Goal: Task Accomplishment & Management: Use online tool/utility

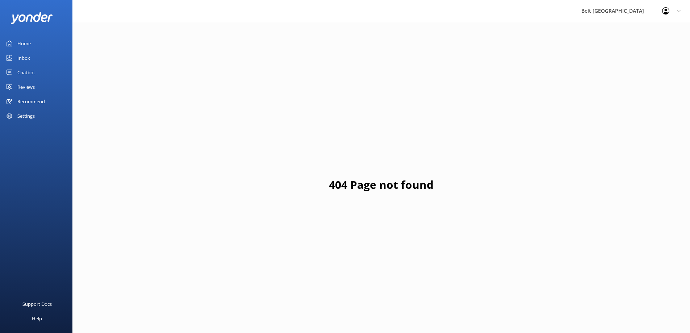
click at [28, 57] on div "Inbox" at bounding box center [23, 58] width 13 height 14
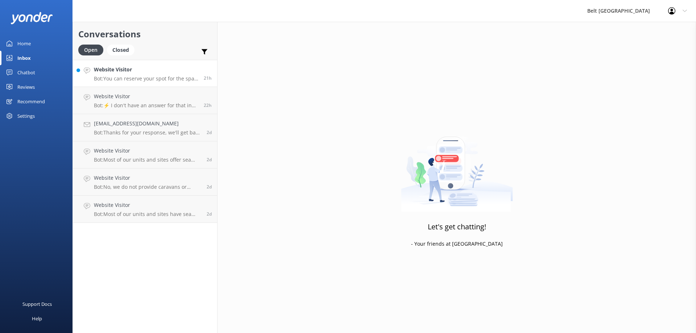
click at [146, 75] on div "Website Visitor Bot: You can reserve your spot for the spa pools by booking onl…" at bounding box center [146, 74] width 104 height 16
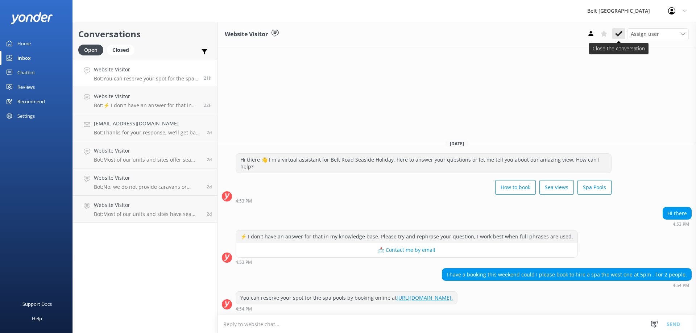
click at [617, 33] on icon at bounding box center [618, 33] width 7 height 7
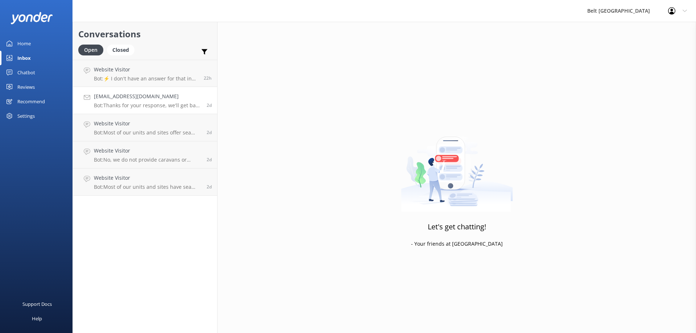
drag, startPoint x: 129, startPoint y: 72, endPoint x: 151, endPoint y: 89, distance: 27.8
click at [129, 72] on h4 "Website Visitor" at bounding box center [146, 70] width 104 height 8
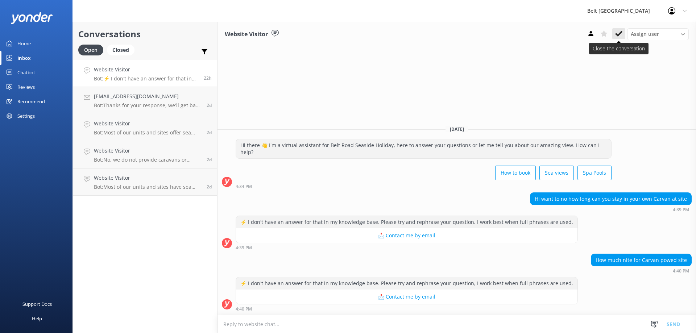
click at [621, 34] on icon at bounding box center [618, 33] width 7 height 7
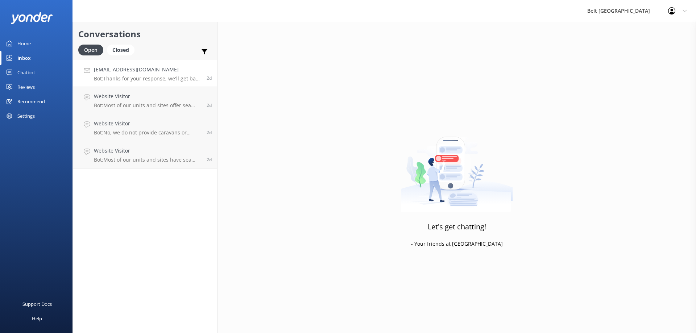
drag, startPoint x: 125, startPoint y: 75, endPoint x: 194, endPoint y: 70, distance: 69.7
click at [125, 75] on div "[EMAIL_ADDRESS][DOMAIN_NAME] Bot: Thanks for your response, we'll get back to y…" at bounding box center [147, 74] width 107 height 16
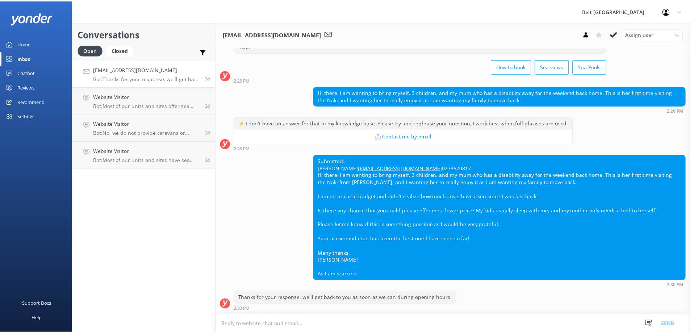
scroll to position [48, 0]
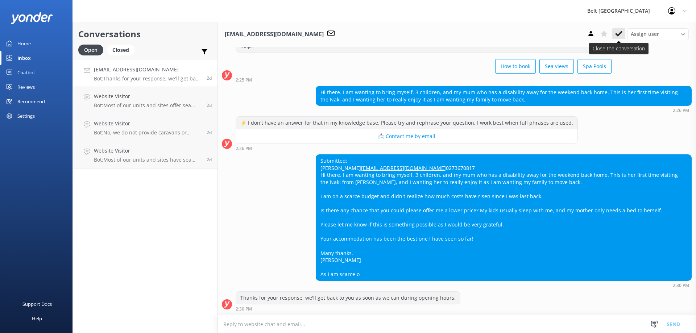
click at [620, 36] on icon at bounding box center [618, 33] width 7 height 7
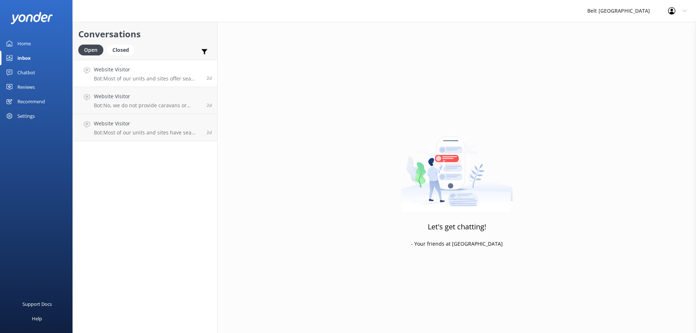
click at [143, 77] on p "Bot: Most of our units and sites offer sea views, providing some of the best vi…" at bounding box center [147, 78] width 107 height 7
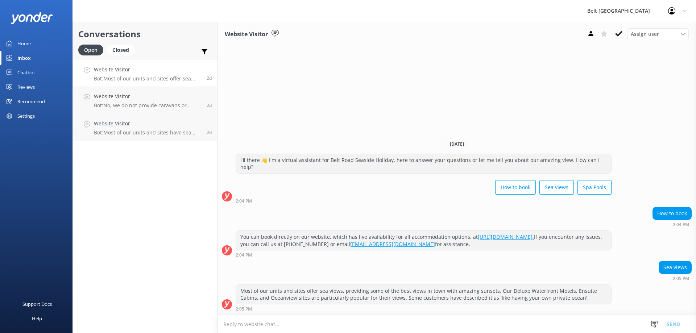
drag, startPoint x: 614, startPoint y: 33, endPoint x: 527, endPoint y: 56, distance: 89.4
click at [614, 33] on button at bounding box center [618, 33] width 13 height 11
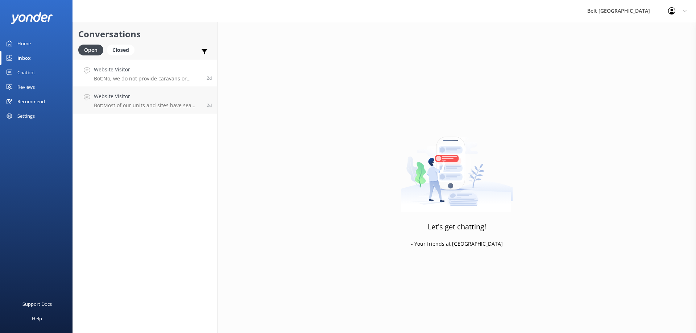
drag, startPoint x: 146, startPoint y: 73, endPoint x: 204, endPoint y: 74, distance: 58.3
click at [147, 73] on h4 "Website Visitor" at bounding box center [147, 70] width 107 height 8
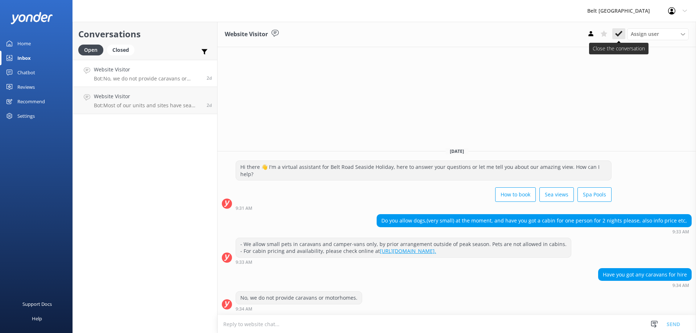
click at [625, 33] on button at bounding box center [618, 33] width 13 height 11
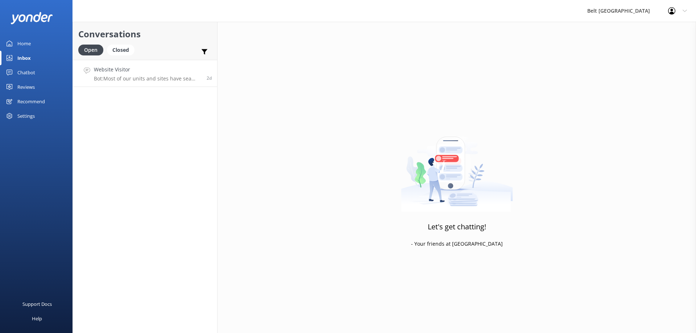
click at [116, 68] on h4 "Website Visitor" at bounding box center [147, 70] width 107 height 8
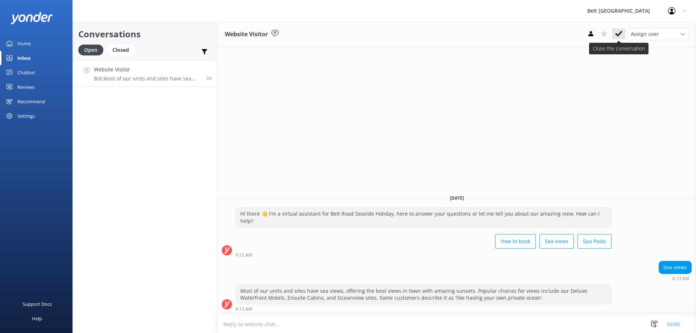
click at [617, 33] on icon at bounding box center [618, 33] width 7 height 7
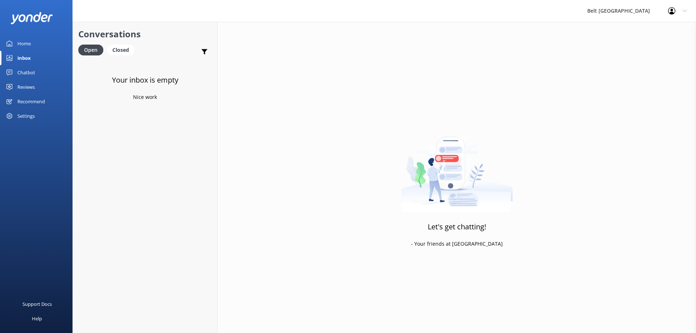
click at [28, 86] on div "Reviews" at bounding box center [25, 87] width 17 height 14
